Goal: Task Accomplishment & Management: Use online tool/utility

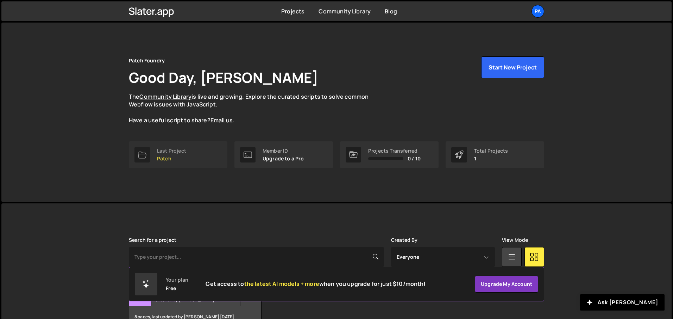
click at [192, 154] on link "Last Project Patch" at bounding box center [178, 154] width 99 height 27
click at [164, 157] on p "Patch" at bounding box center [171, 159] width 29 height 6
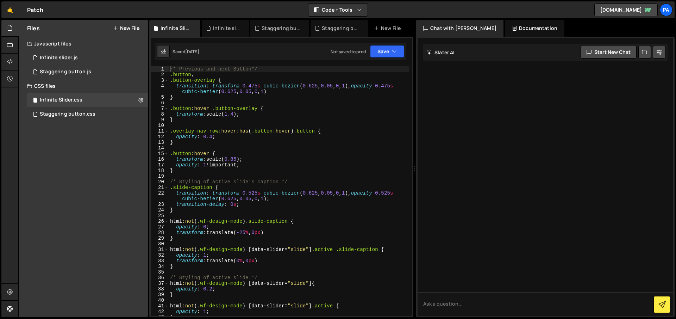
click at [123, 27] on button "New File" at bounding box center [126, 28] width 26 height 6
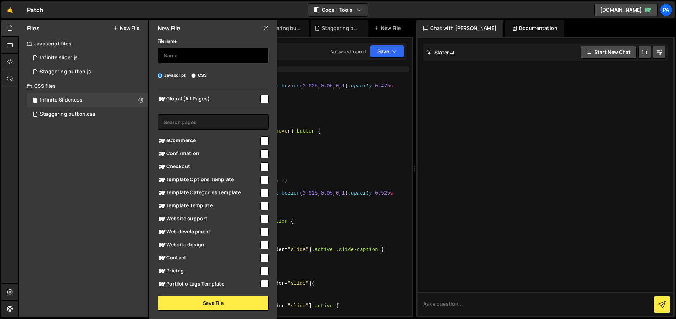
click at [200, 62] on input "text" at bounding box center [213, 55] width 111 height 15
type input "s"
type input "Site animations"
click at [263, 99] on input "checkbox" at bounding box center [264, 99] width 8 height 8
checkbox input "true"
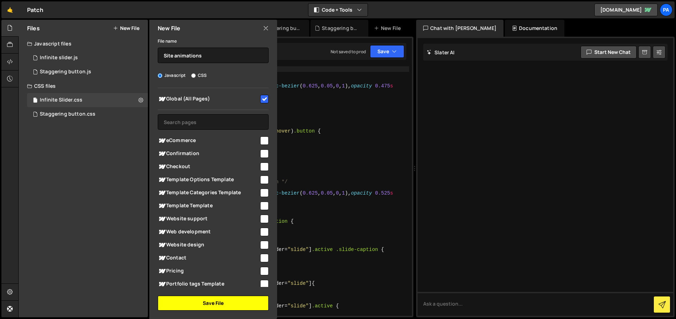
click at [213, 301] on button "Save File" at bounding box center [213, 302] width 111 height 15
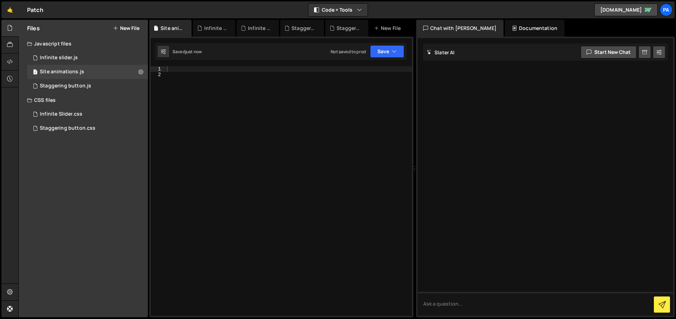
click at [289, 68] on div at bounding box center [288, 196] width 246 height 261
paste textarea "*/"
type textarea "*/"
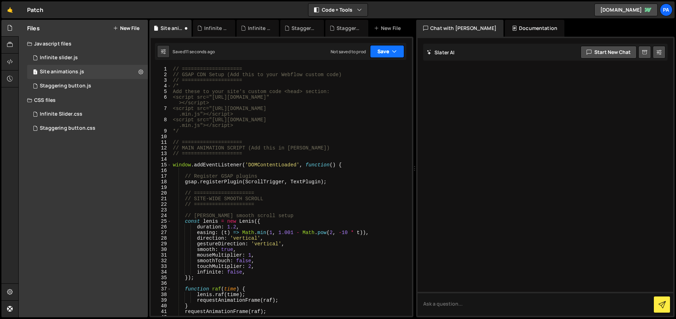
click at [399, 52] on button "Save" at bounding box center [387, 51] width 34 height 13
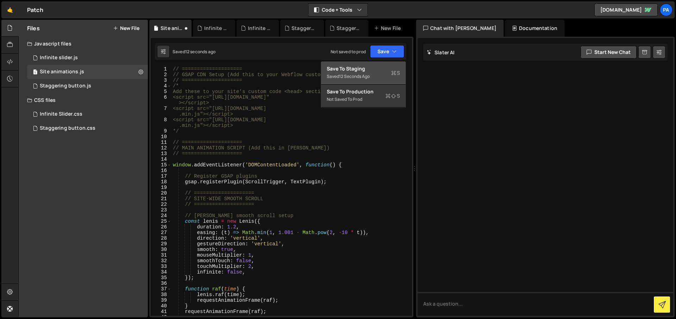
click at [363, 77] on div "12 seconds ago" at bounding box center [354, 76] width 31 height 6
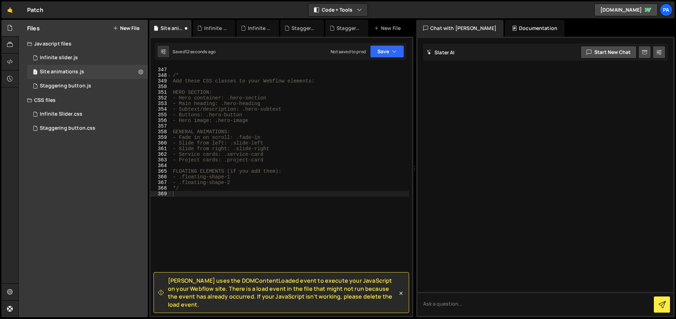
scroll to position [1976, 0]
click at [107, 198] on div "Files New File Javascript files 1 Infinite slider.js 0 1 Site animations.js 0 1…" at bounding box center [83, 168] width 129 height 297
click at [272, 232] on div "// ==================== /* Add these CSS classes to your Webflow elements: HERO…" at bounding box center [290, 191] width 238 height 261
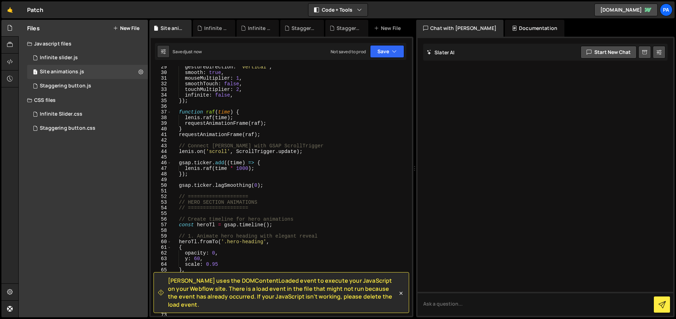
scroll to position [0, 0]
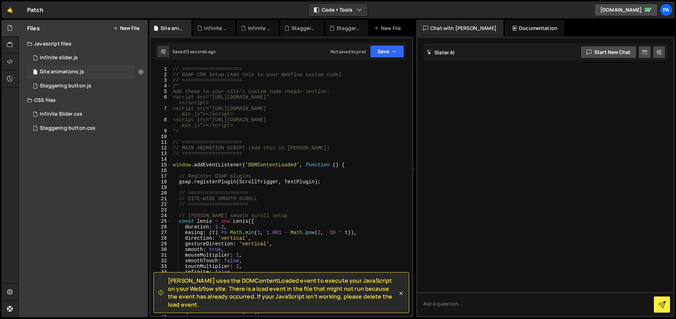
click at [139, 71] on icon at bounding box center [140, 71] width 5 height 7
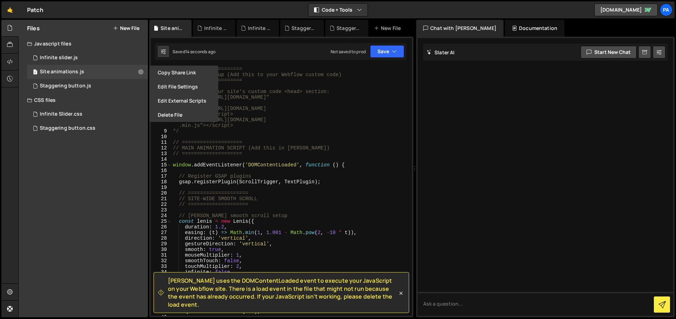
click at [98, 164] on div "Files New File Javascript files 1 Infinite slider.js 0 1 Site animations.js 0 1…" at bounding box center [83, 168] width 129 height 297
click at [76, 92] on div "1 Staggering button.js 0" at bounding box center [87, 86] width 121 height 14
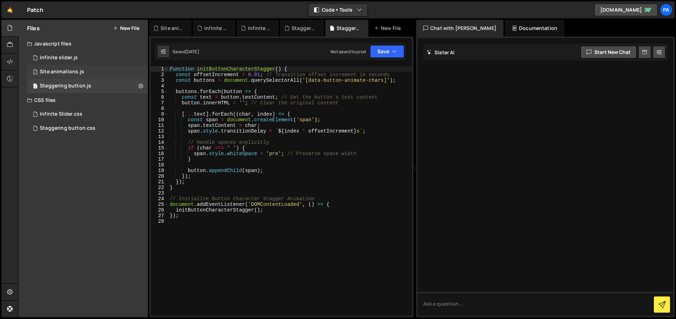
click at [79, 71] on div "Site animations.js" at bounding box center [62, 72] width 44 height 6
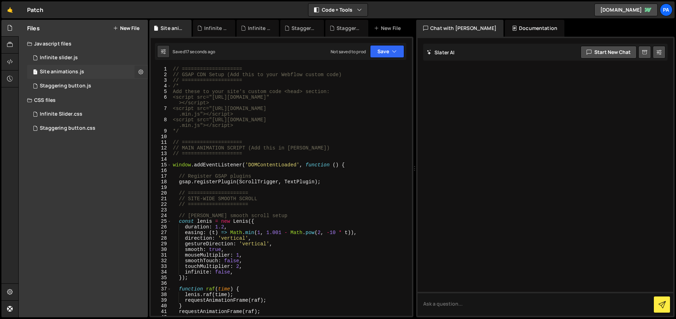
click at [140, 71] on icon at bounding box center [140, 71] width 5 height 7
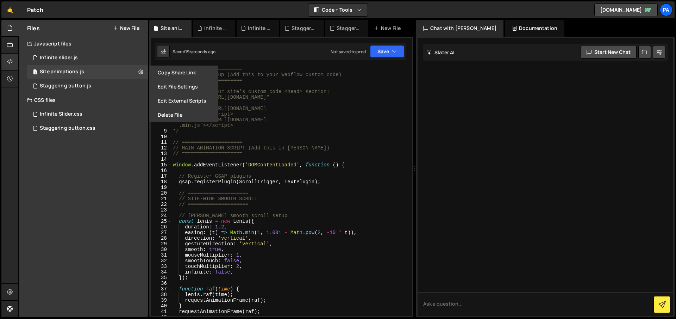
click at [12, 61] on icon at bounding box center [10, 62] width 6 height 8
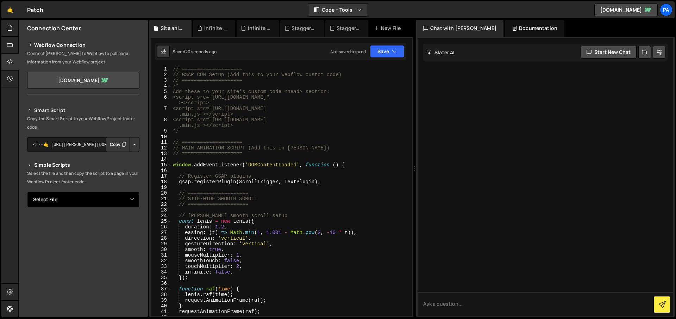
scroll to position [10, 0]
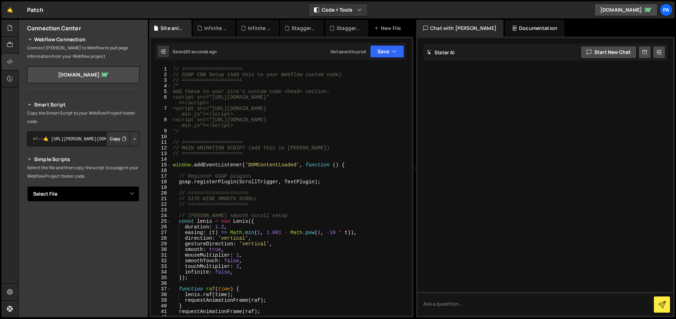
click at [129, 195] on select "Select File Infinite slider.js Staggering button.js Infinite Slider.css Stagger…" at bounding box center [83, 193] width 112 height 15
select select "47246"
click at [27, 186] on select "Select File Infinite slider.js Staggering button.js Infinite Slider.css Stagger…" at bounding box center [83, 193] width 112 height 15
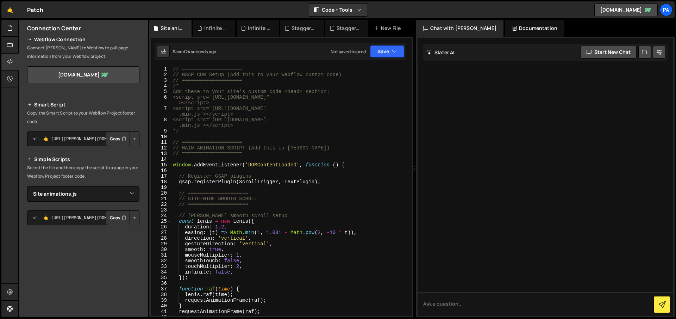
click at [132, 217] on button "Button group with nested dropdown" at bounding box center [135, 217] width 10 height 15
click at [117, 231] on link "Copy Staging js" at bounding box center [110, 231] width 58 height 10
